Goal: Book appointment/travel/reservation

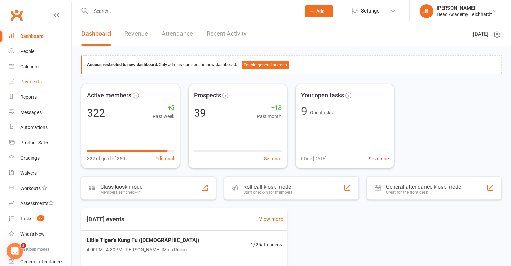
click at [51, 76] on link "Payments" at bounding box center [40, 81] width 63 height 15
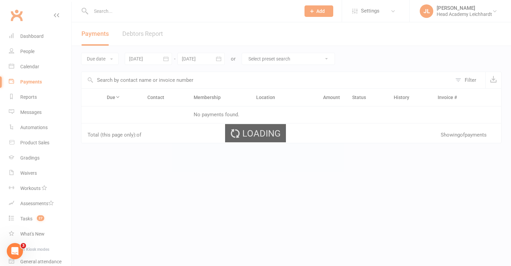
click at [47, 68] on div "Loading" at bounding box center [255, 133] width 511 height 266
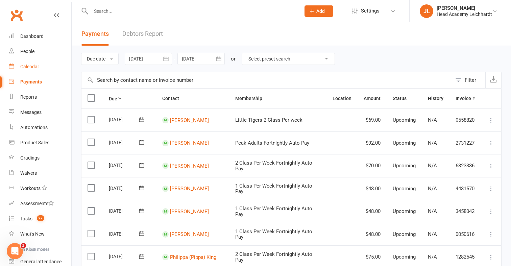
click at [47, 68] on link "Calendar" at bounding box center [40, 66] width 63 height 15
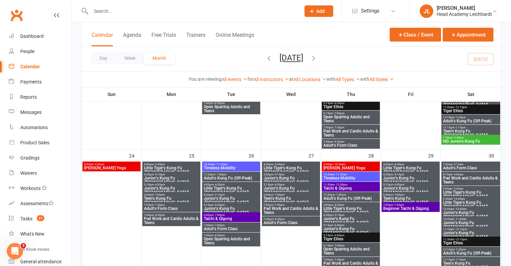
scroll to position [526, 0]
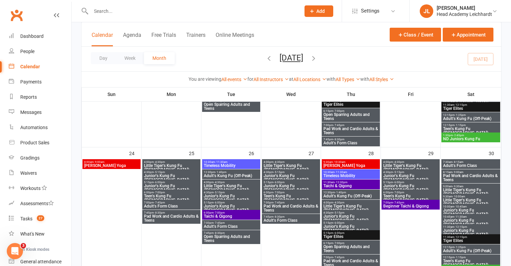
click at [103, 165] on span "[PERSON_NAME] Yoga" at bounding box center [111, 166] width 55 height 4
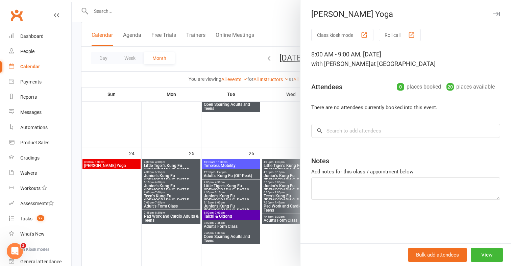
click at [385, 139] on div "Class kiosk mode Roll call 8:00 AM - 9:00 AM, [DATE] with [PERSON_NAME] at [GEO…" at bounding box center [406, 136] width 211 height 215
click at [388, 135] on input "search" at bounding box center [405, 131] width 189 height 14
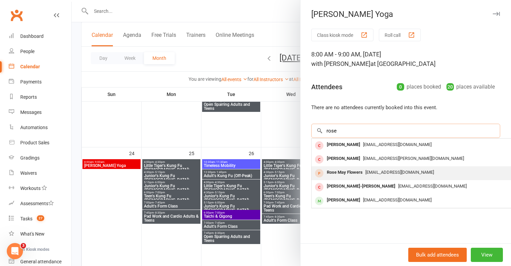
type input "rose"
click at [364, 169] on div "Rose May Flowers" at bounding box center [344, 173] width 41 height 10
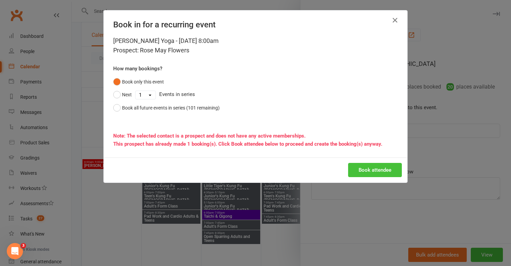
click at [364, 170] on button "Book attendee" at bounding box center [375, 170] width 54 height 14
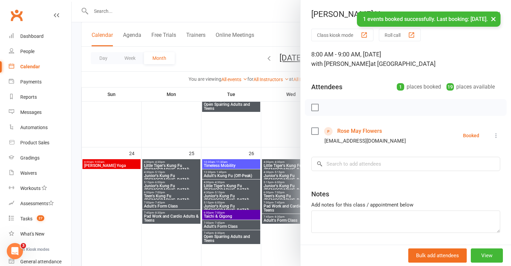
click at [262, 138] on div at bounding box center [292, 133] width 440 height 266
